Goal: Obtain resource: Download file/media

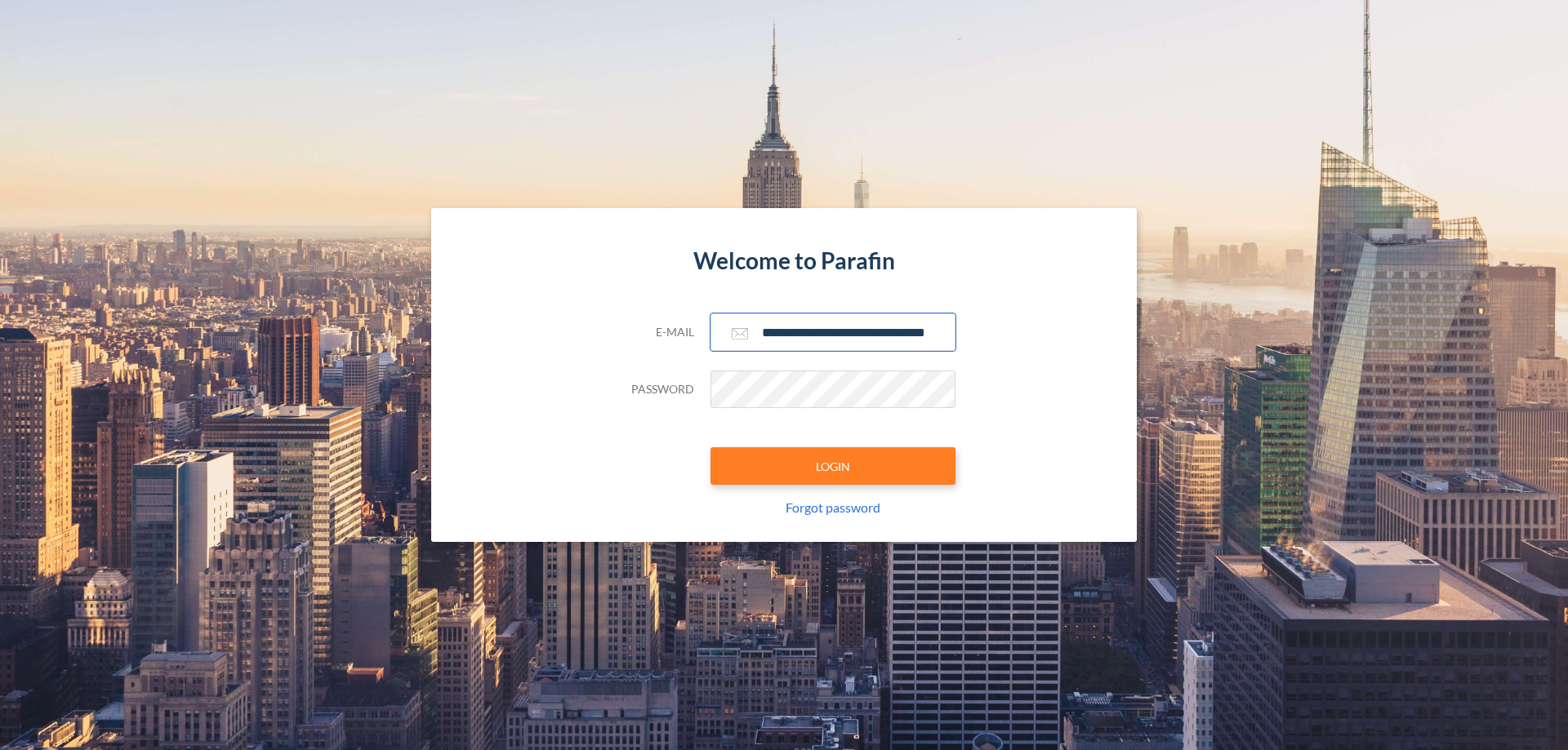
type input "**********"
click at [833, 466] on button "LOGIN" at bounding box center [833, 466] width 245 height 37
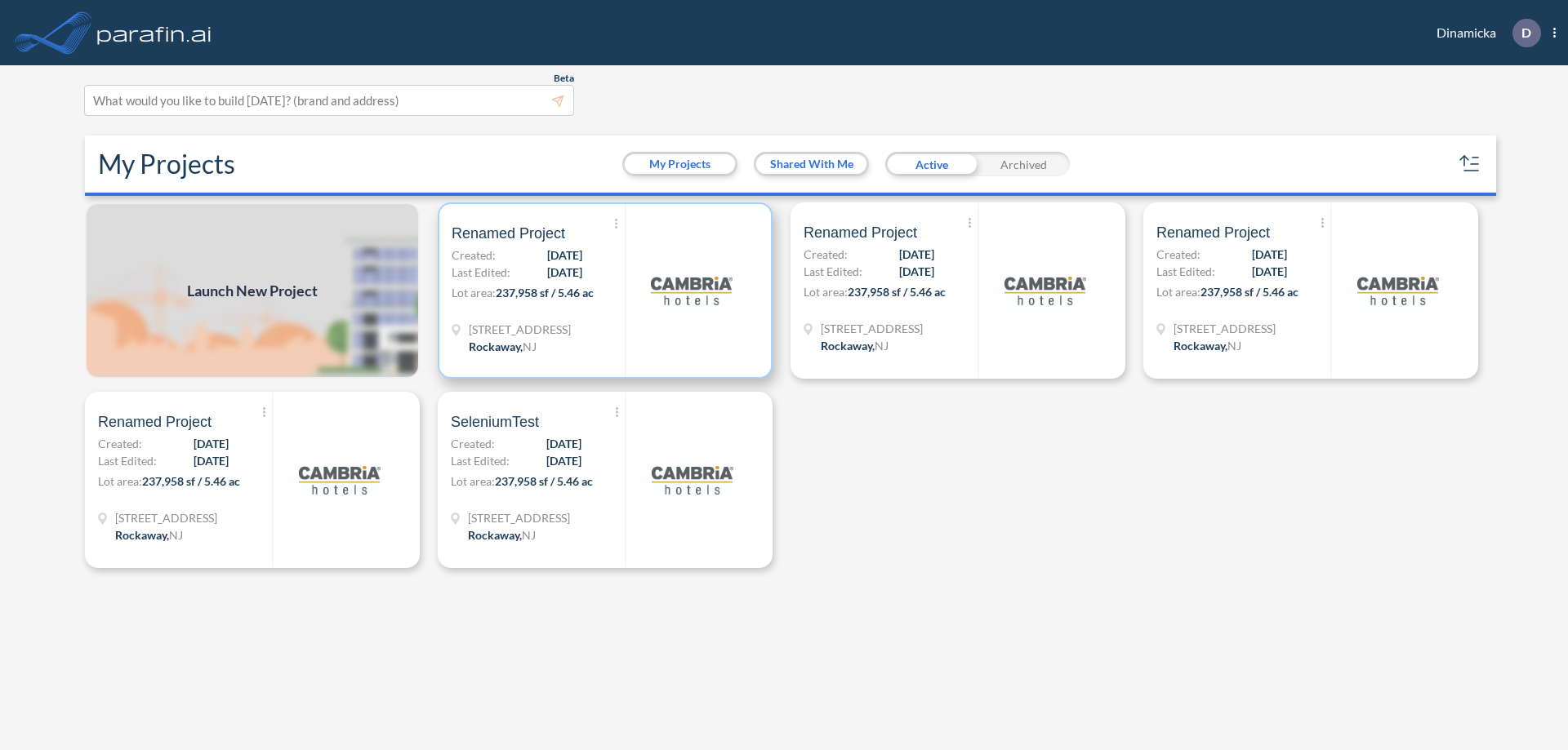
scroll to position [4, 0]
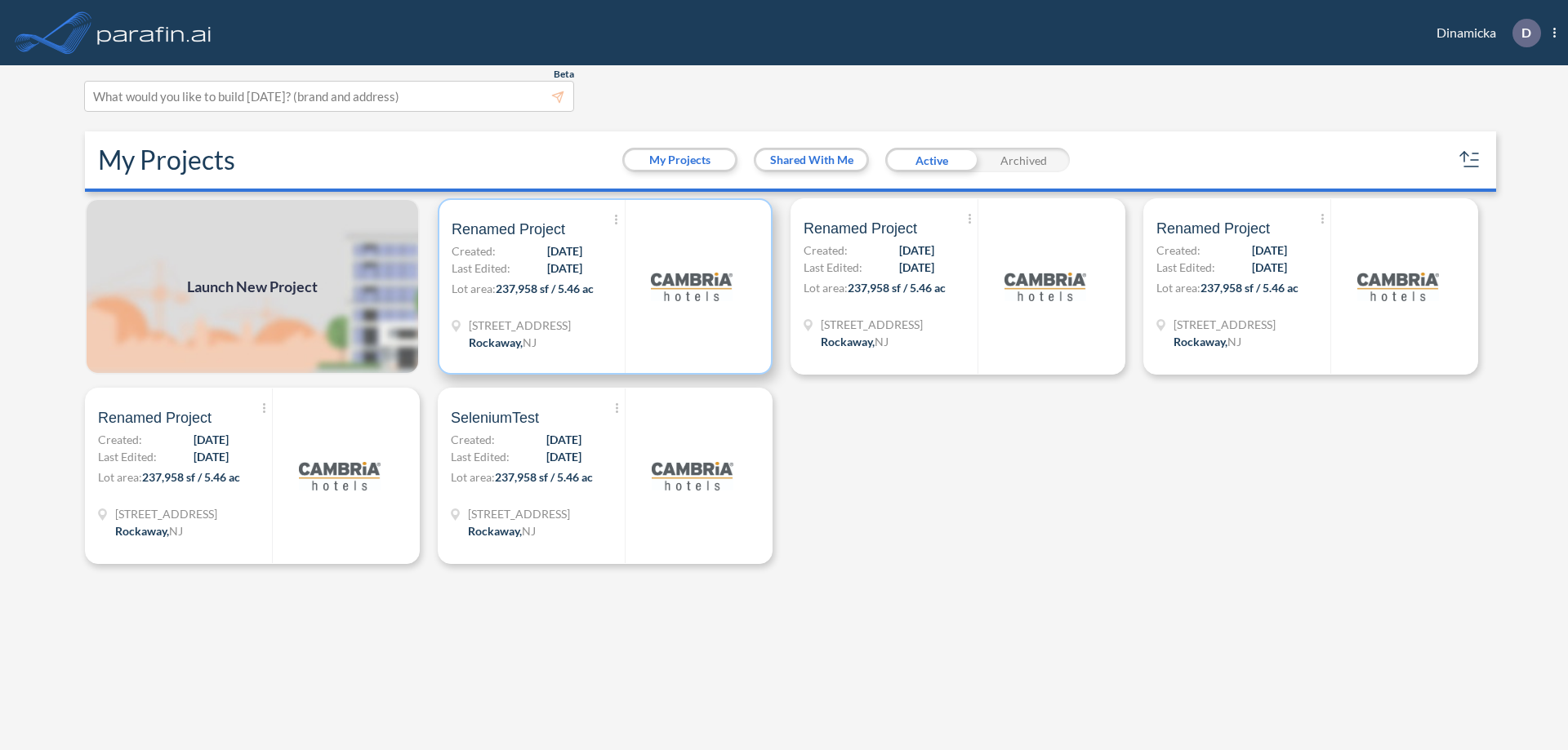
click at [606, 286] on p "Lot area: 237,958 sf / 5.46 ac" at bounding box center [538, 291] width 173 height 24
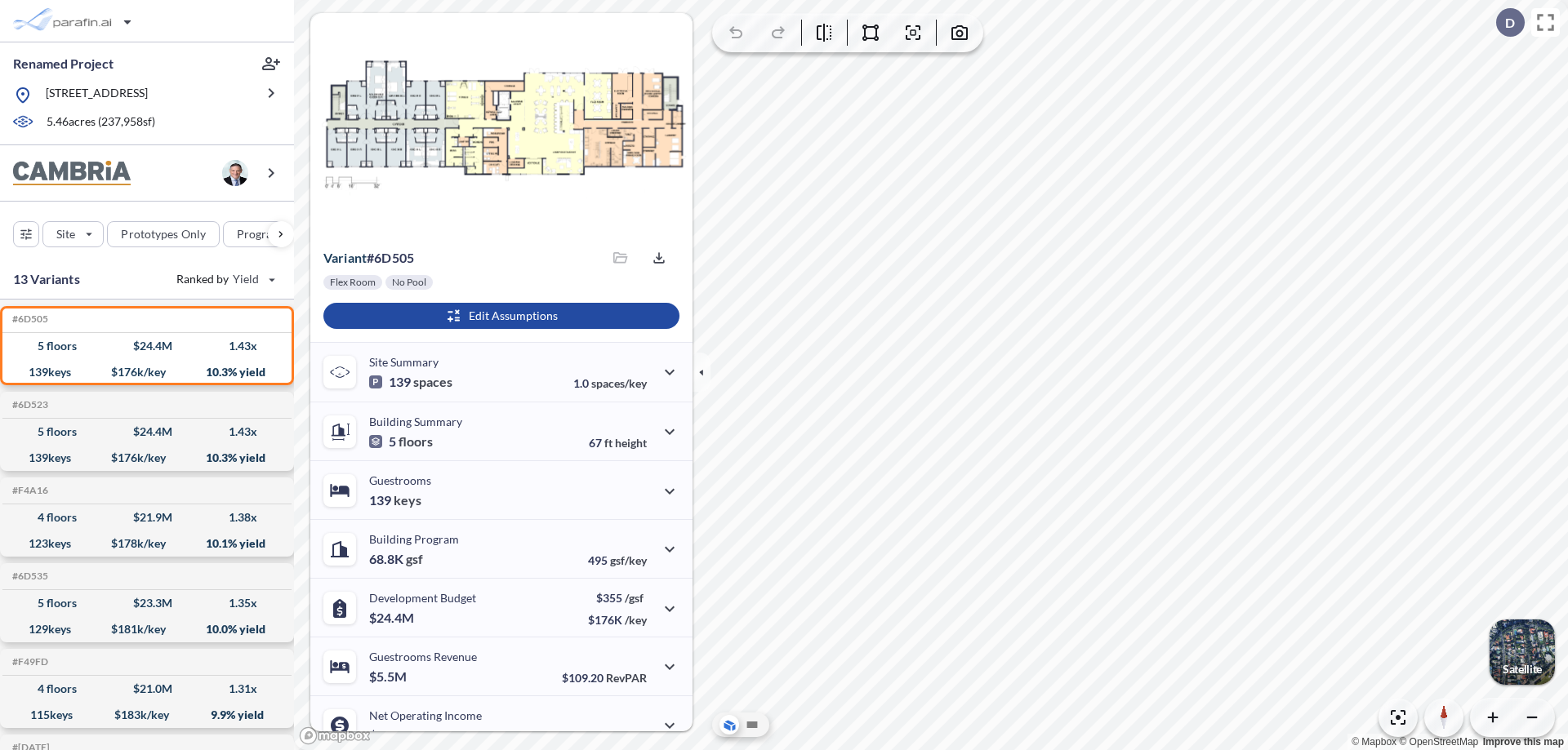
scroll to position [82, 0]
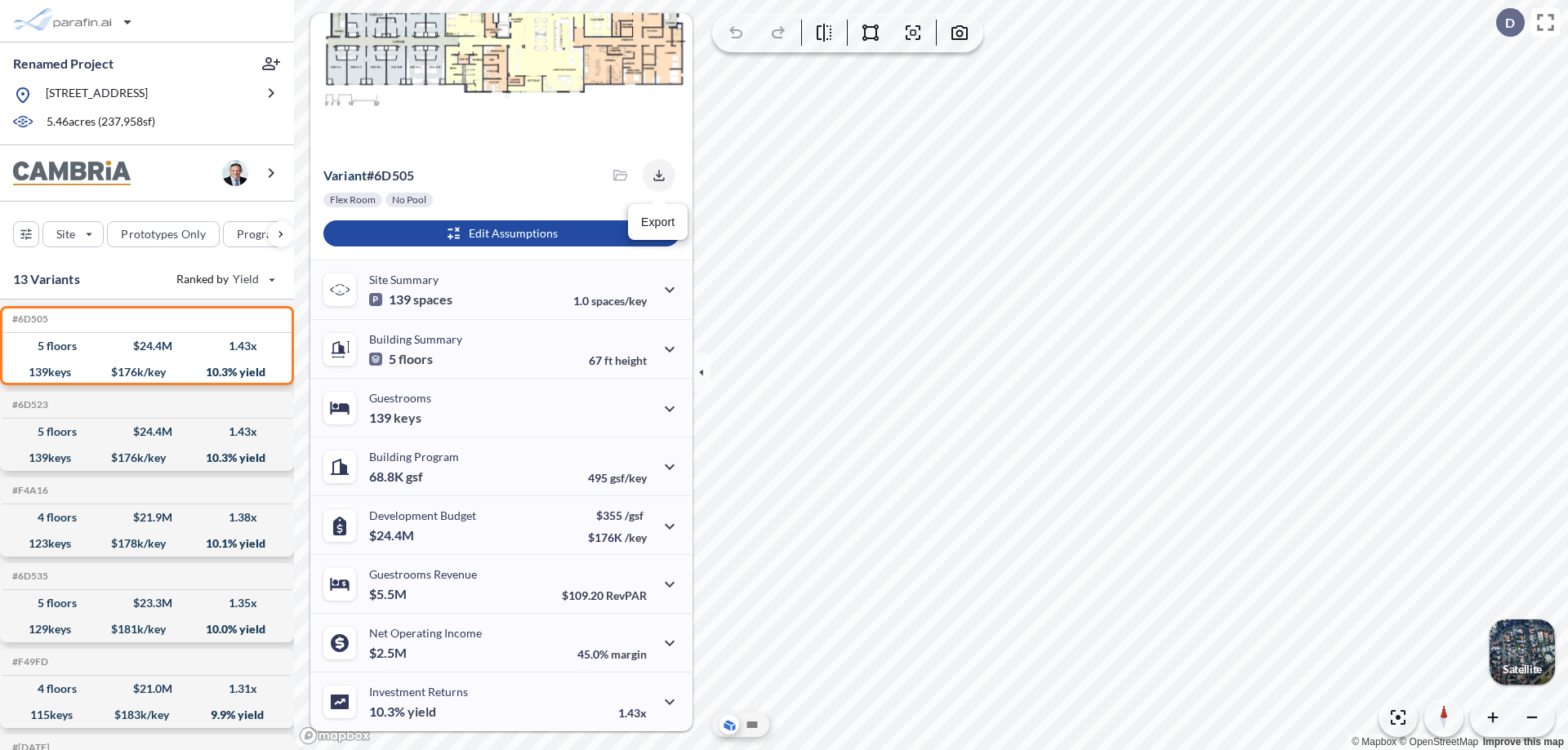
click at [655, 175] on icon "button" at bounding box center [658, 174] width 11 height 11
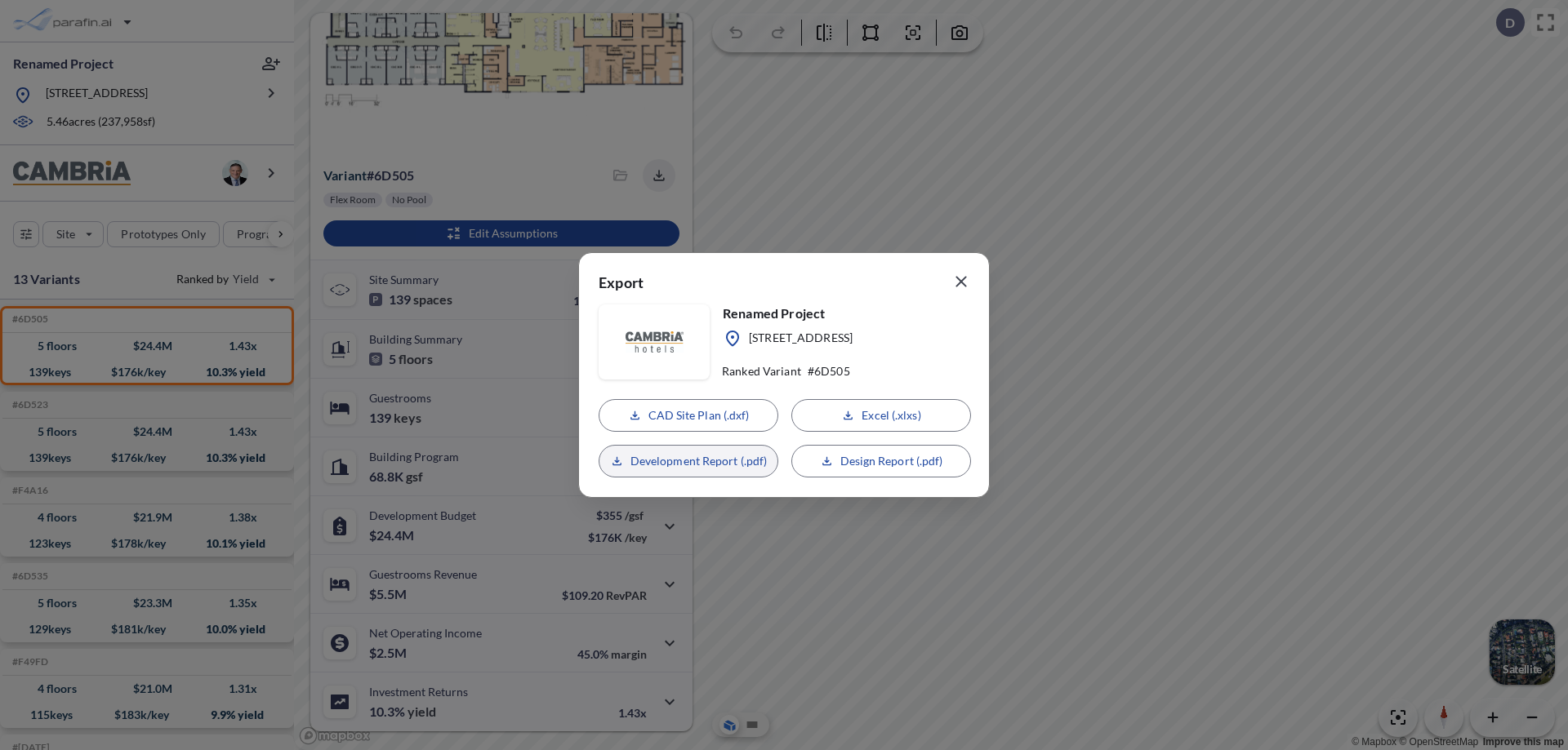
click at [688, 462] on p "Development Report (.pdf)" at bounding box center [699, 461] width 137 height 16
